Goal: Check status: Check status

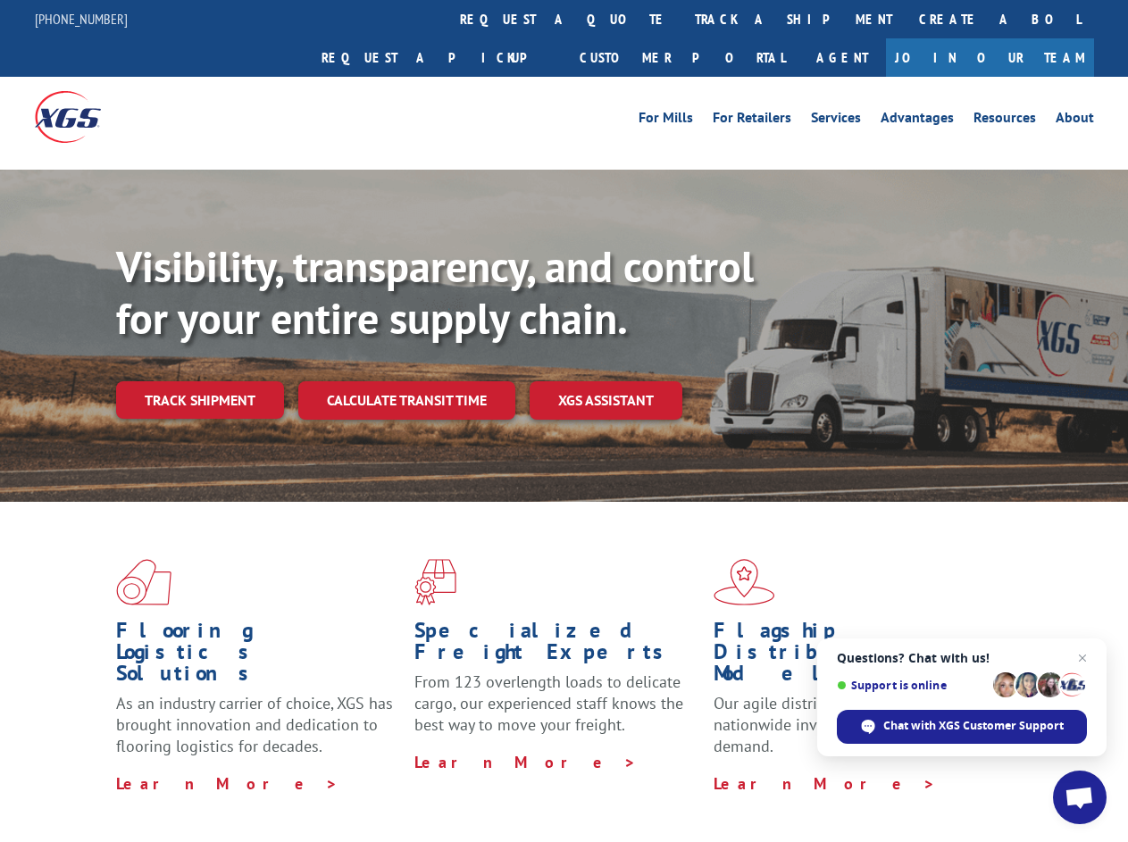
click at [563, 421] on div "Visibility, transparency, and control for your entire supply chain. Track shipm…" at bounding box center [622, 365] width 1012 height 249
click at [681, 19] on link "track a shipment" at bounding box center [793, 19] width 224 height 38
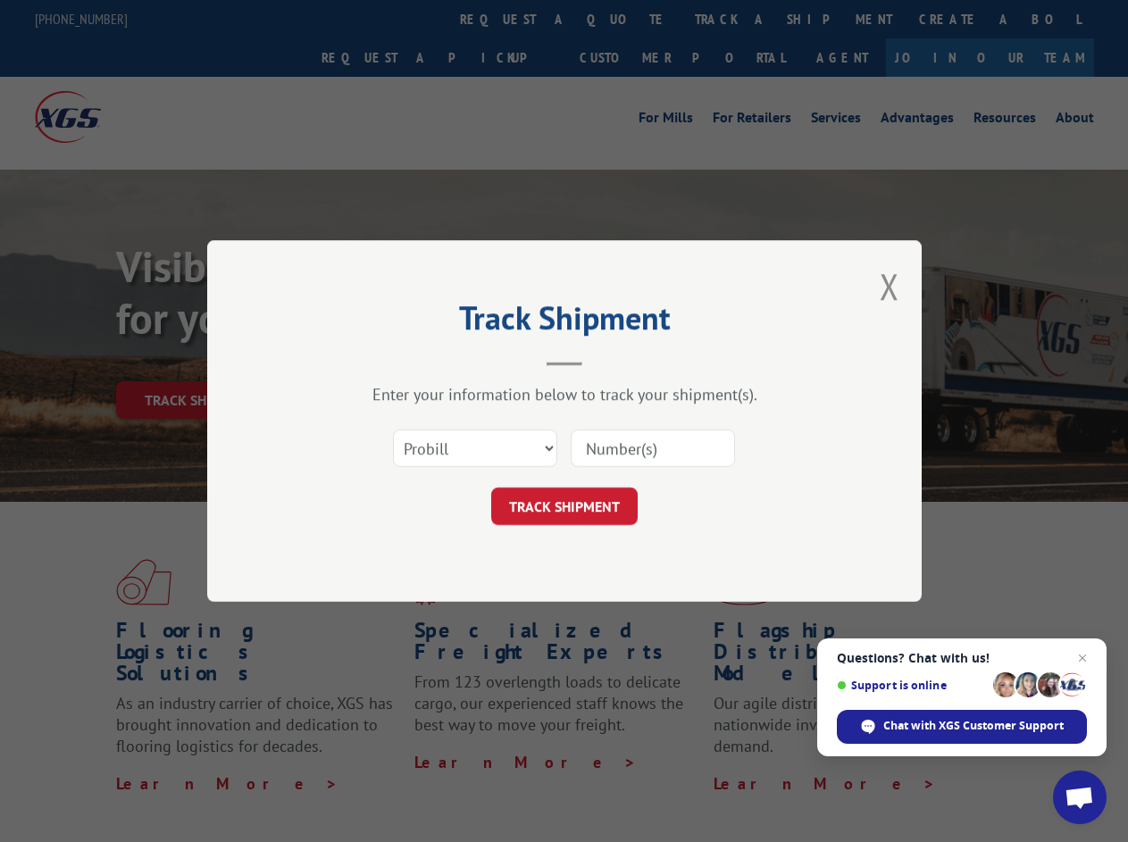
click at [623, 19] on div "Track Shipment Enter your information below to track your shipment(s). Select c…" at bounding box center [564, 421] width 1128 height 842
click at [735, 19] on div "Track Shipment Enter your information below to track your shipment(s). Select c…" at bounding box center [564, 421] width 1128 height 842
click at [199, 361] on div "Track Shipment Enter your information below to track your shipment(s). Select c…" at bounding box center [564, 421] width 1128 height 842
click at [405, 361] on header "Track Shipment" at bounding box center [564, 335] width 536 height 61
click at [606, 361] on header "Track Shipment" at bounding box center [564, 335] width 536 height 61
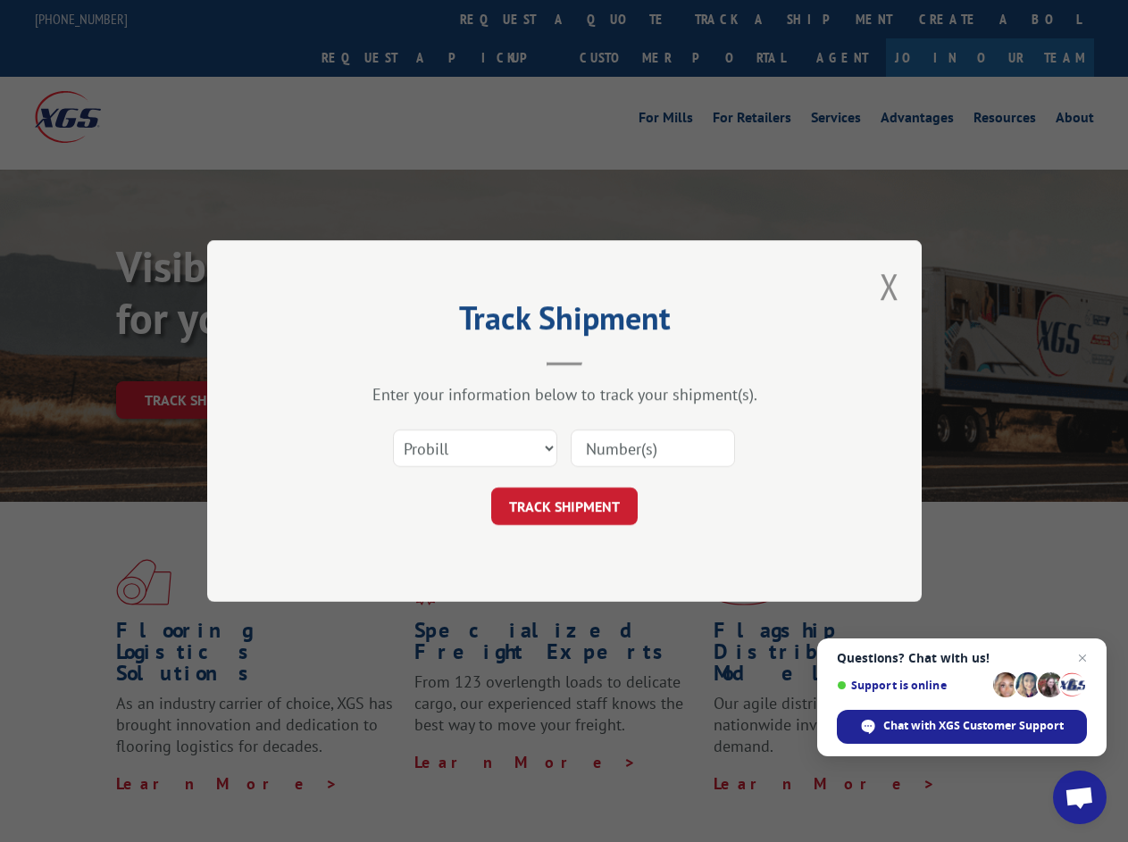
click at [1080, 797] on span "Open chat" at bounding box center [1078, 799] width 29 height 25
